Goal: Task Accomplishment & Management: Manage account settings

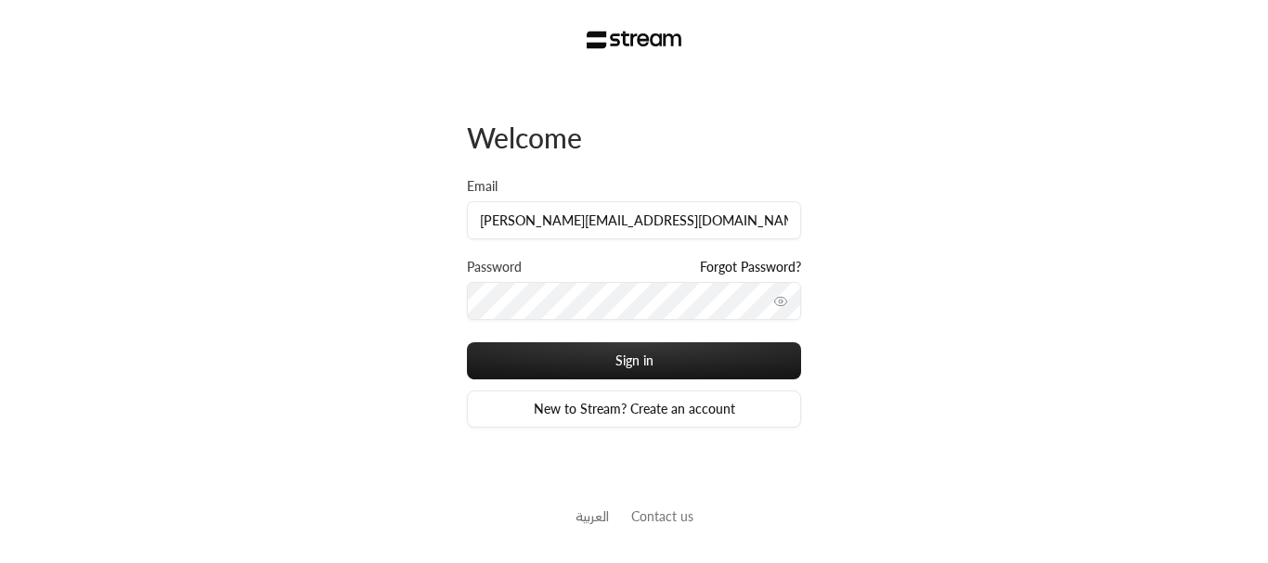
type input "[PERSON_NAME][EMAIL_ADDRESS][DOMAIN_NAME]"
click at [467, 342] on button "Sign in" at bounding box center [634, 360] width 334 height 37
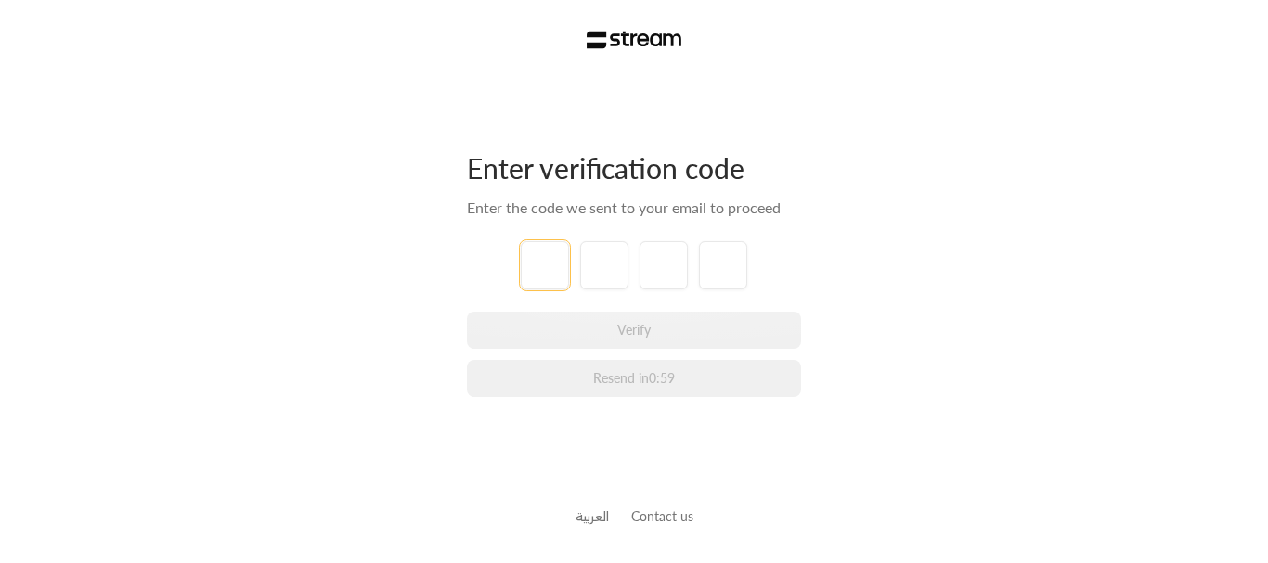
type input "1"
type input "2"
type input "3"
type input "4"
